Goal: Check status: Check status

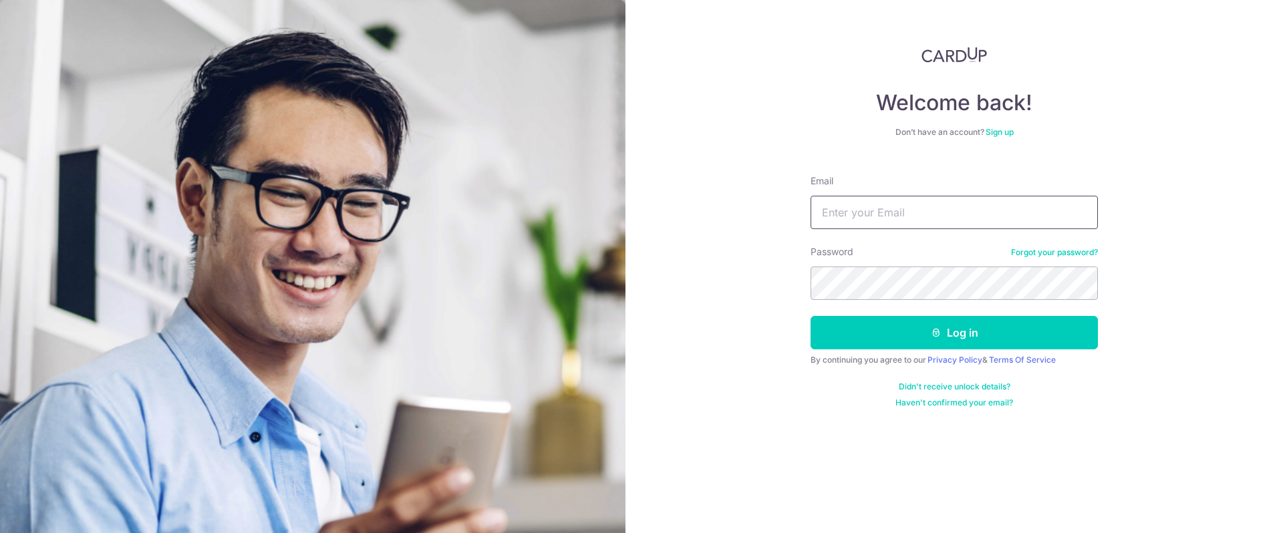
type input "[DOMAIN_NAME][EMAIL_ADDRESS][DOMAIN_NAME]"
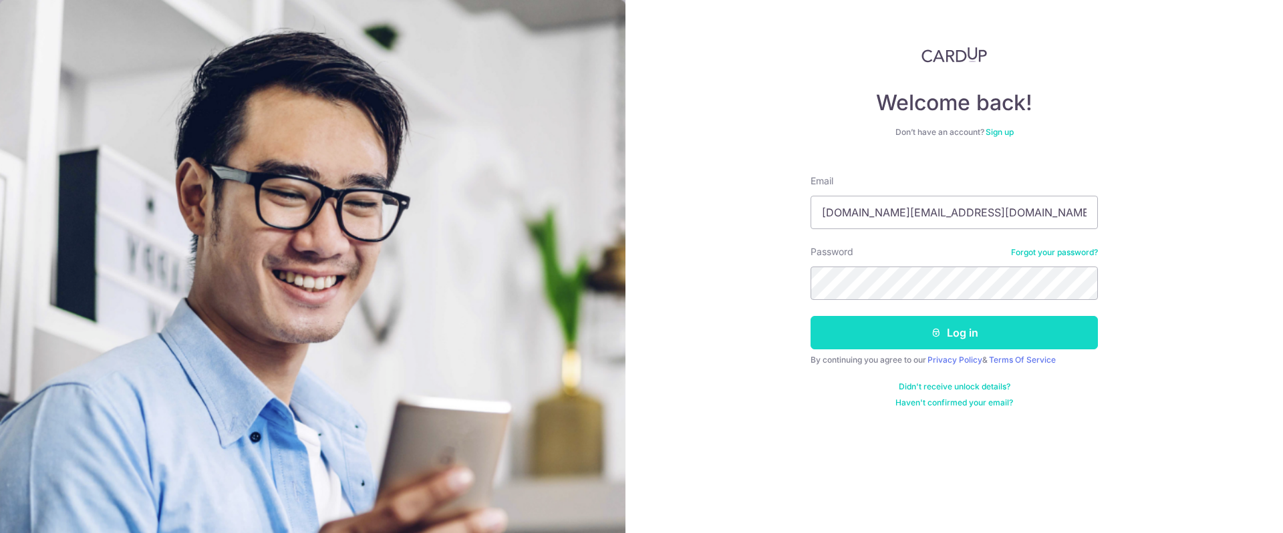
click at [863, 327] on button "Log in" at bounding box center [954, 332] width 287 height 33
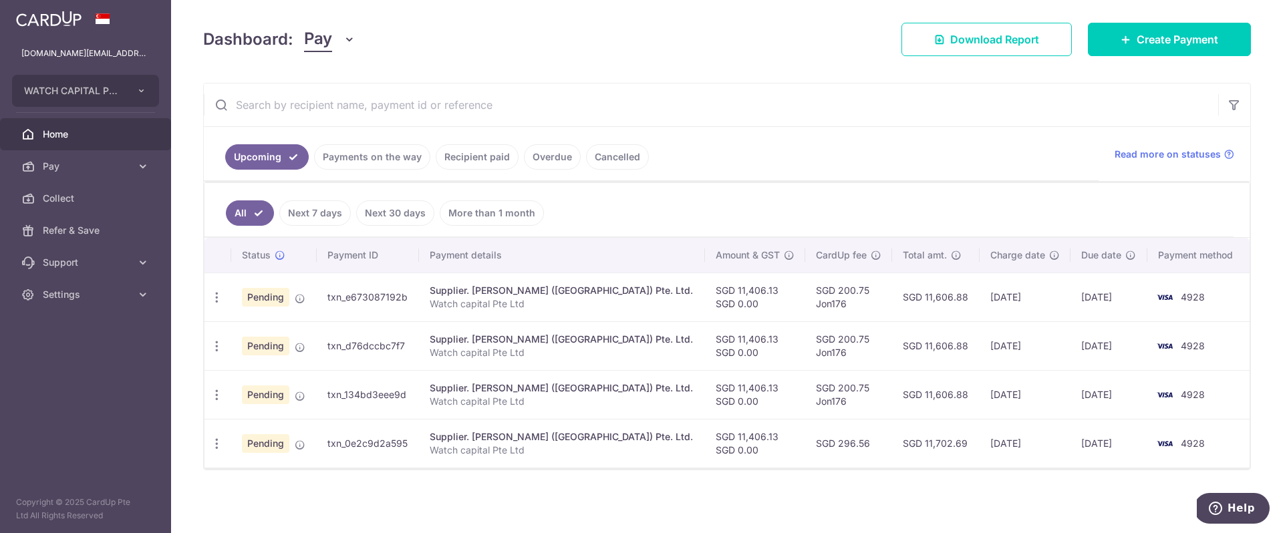
scroll to position [175, 0]
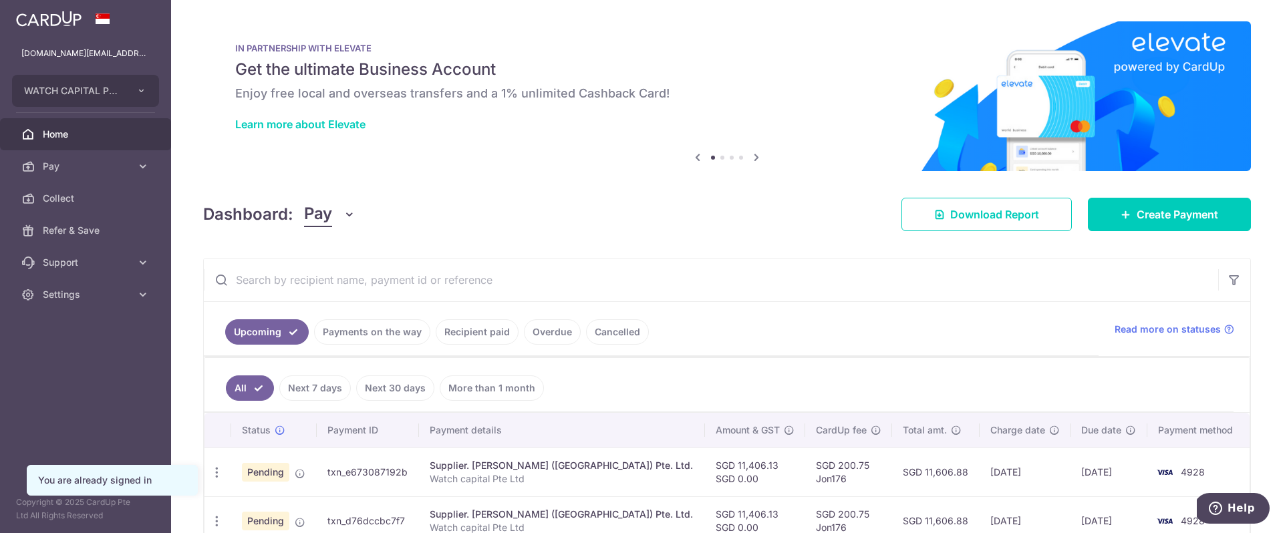
click at [401, 328] on link "Payments on the way" at bounding box center [372, 331] width 116 height 25
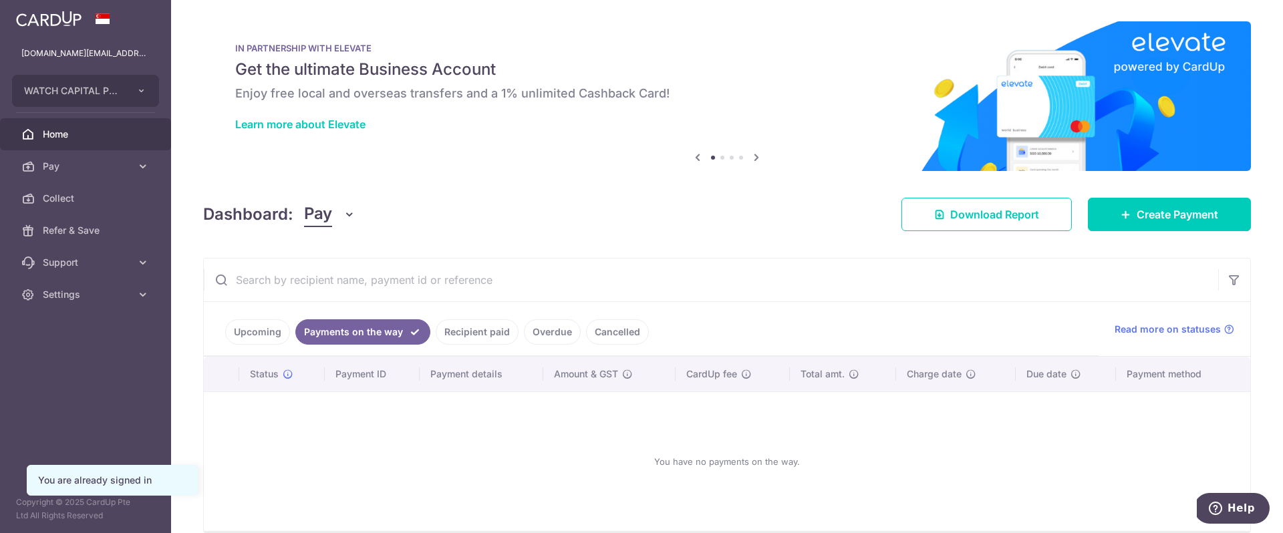
click at [461, 329] on div at bounding box center [648, 269] width 1296 height 539
click at [454, 325] on link "Recipient paid" at bounding box center [477, 331] width 83 height 25
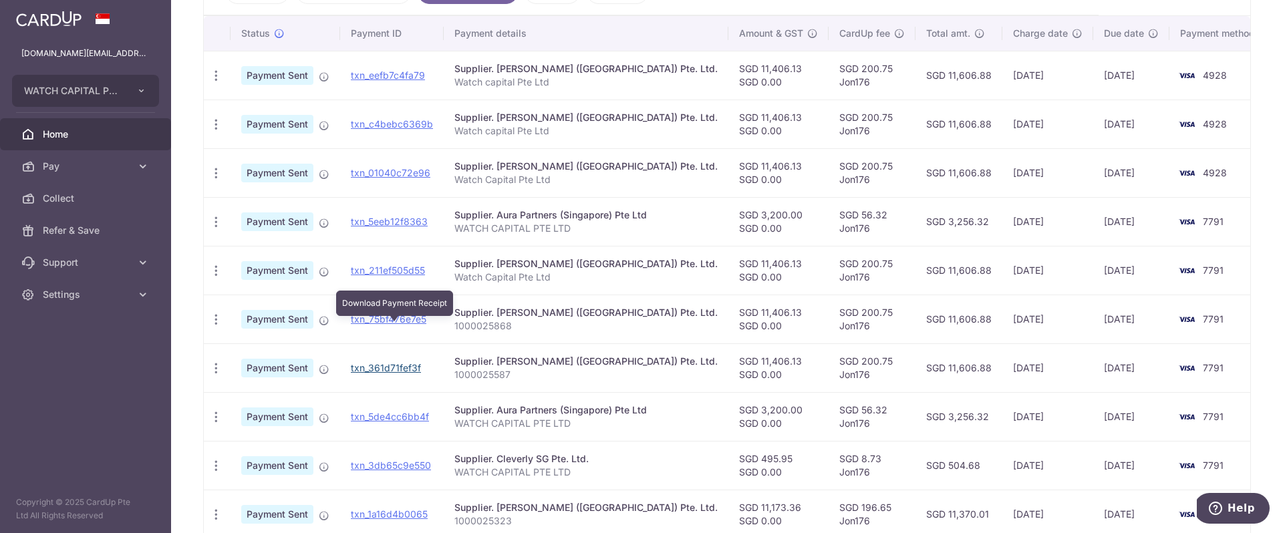
scroll to position [331, 0]
